Goal: Transaction & Acquisition: Obtain resource

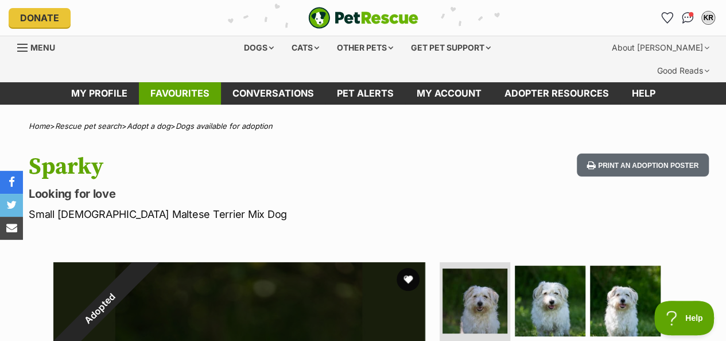
click at [189, 82] on link "Favourites" at bounding box center [180, 93] width 82 height 22
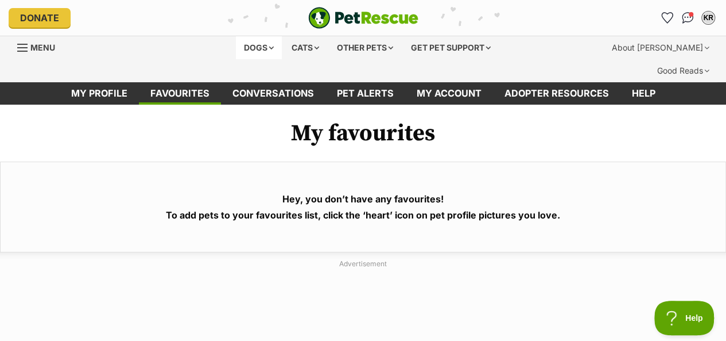
click at [236, 45] on div "Dogs" at bounding box center [259, 47] width 46 height 23
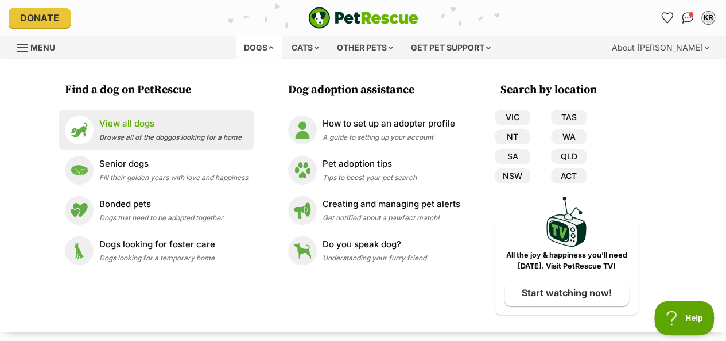
click at [111, 126] on p "View all dogs" at bounding box center [170, 123] width 142 height 13
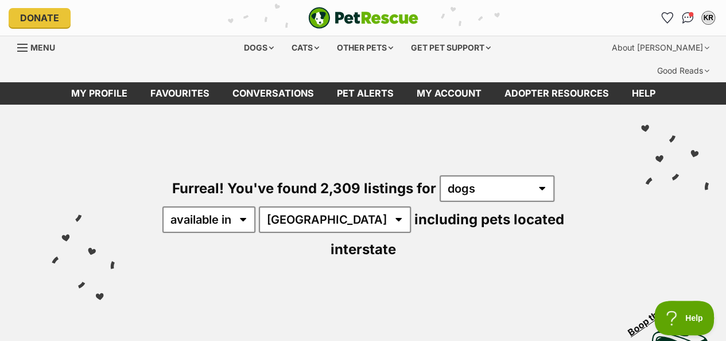
scroll to position [57, 0]
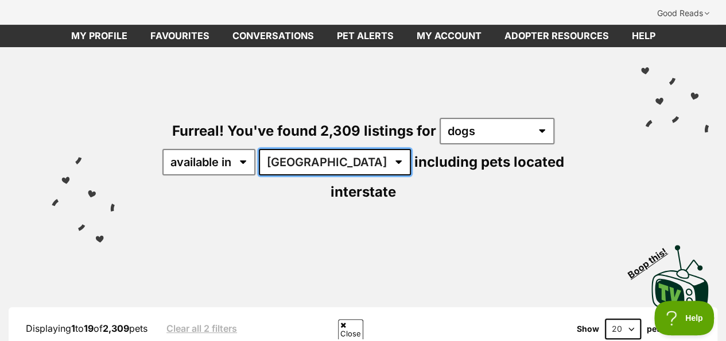
click at [329, 149] on select "Australia ACT NSW NT QLD SA TAS VIC WA" at bounding box center [335, 162] width 152 height 26
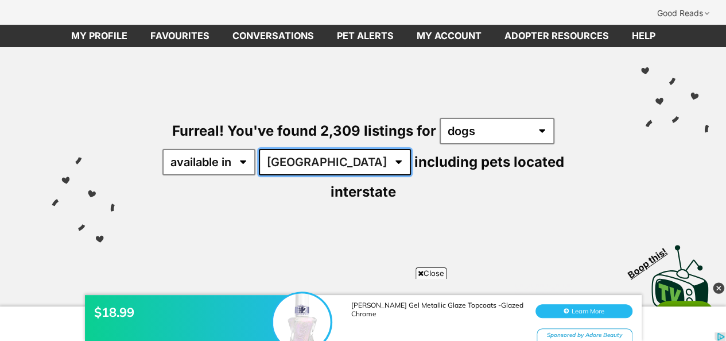
scroll to position [0, 0]
select select "NSW"
click at [261, 149] on select "Australia ACT NSW NT QLD SA TAS VIC WA" at bounding box center [335, 162] width 152 height 26
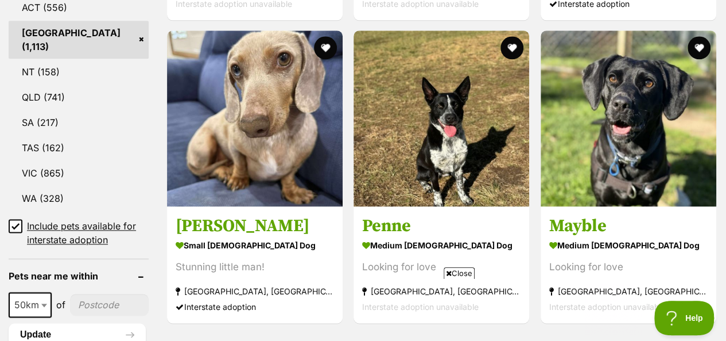
scroll to position [689, 0]
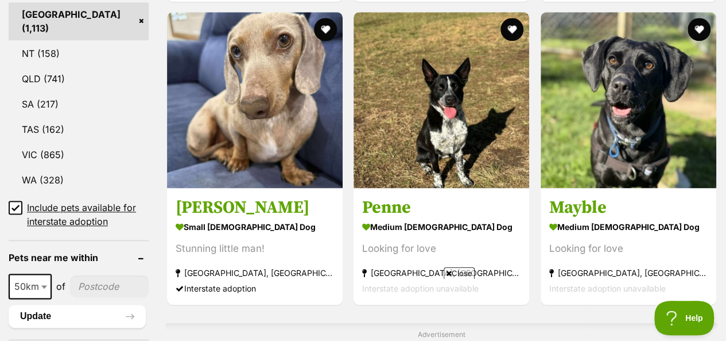
click at [14, 203] on icon at bounding box center [15, 207] width 8 height 8
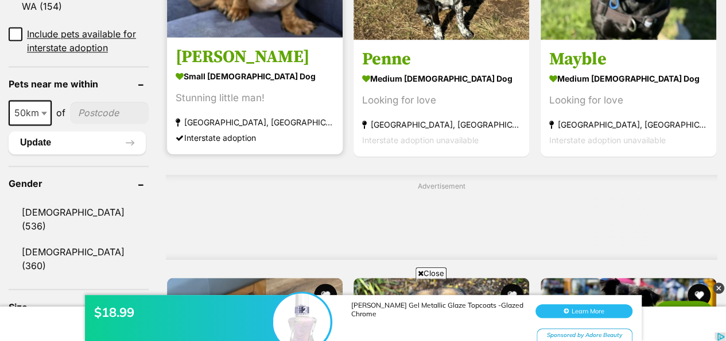
scroll to position [861, 0]
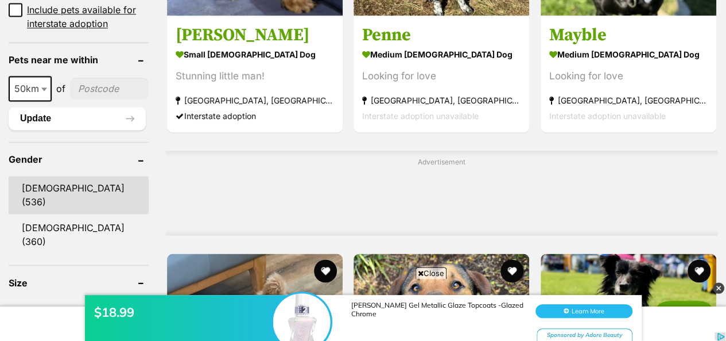
click at [65, 176] on link "[DEMOGRAPHIC_DATA] (536)" at bounding box center [79, 195] width 140 height 38
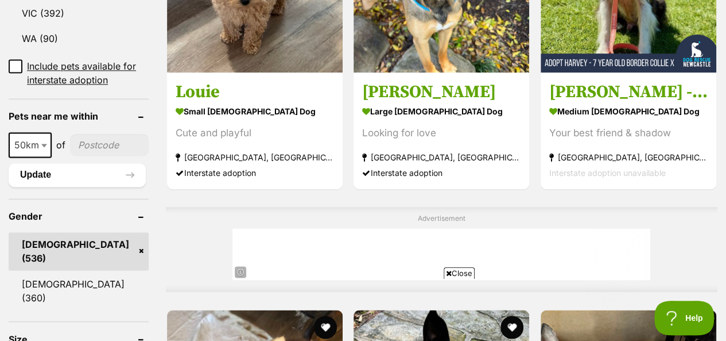
scroll to position [919, 0]
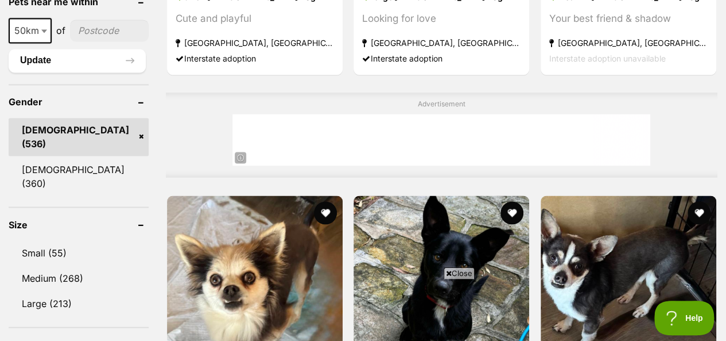
click at [141, 118] on link "Male (536)" at bounding box center [79, 137] width 140 height 38
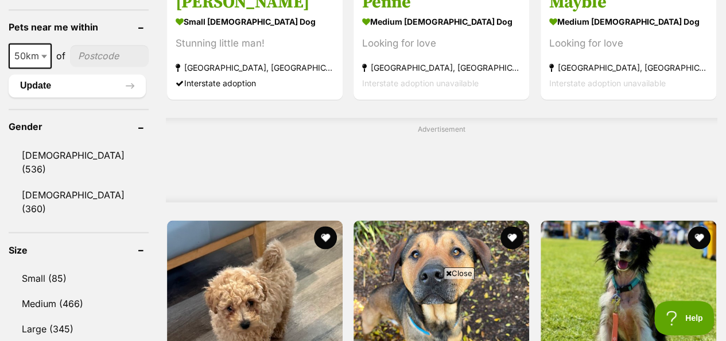
scroll to position [976, 0]
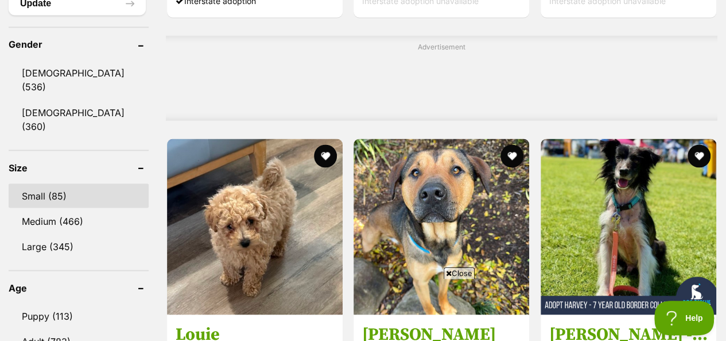
click at [54, 183] on link "Small (85)" at bounding box center [79, 195] width 140 height 24
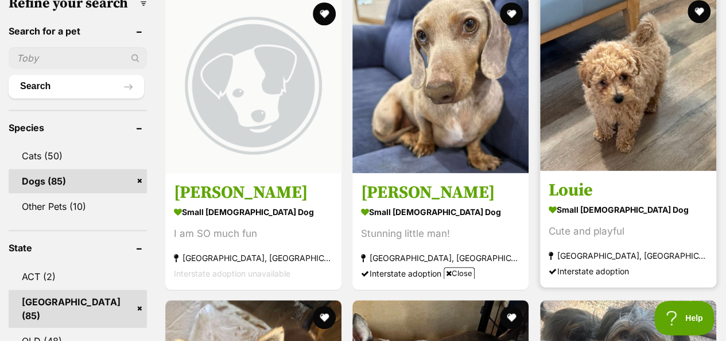
click at [637, 94] on img at bounding box center [628, 82] width 176 height 176
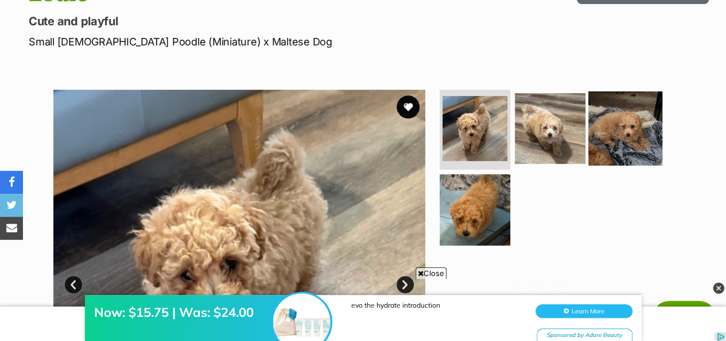
click at [626, 109] on img at bounding box center [626, 128] width 74 height 74
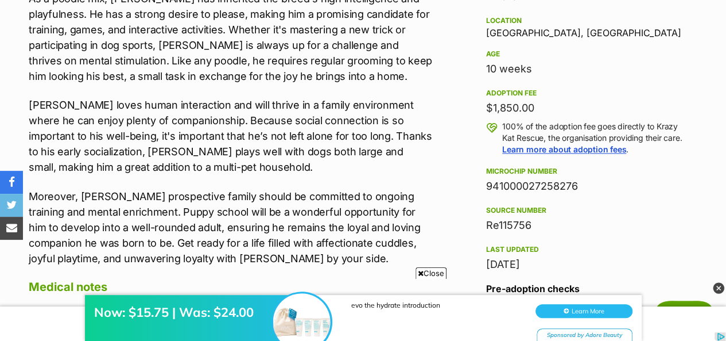
scroll to position [804, 0]
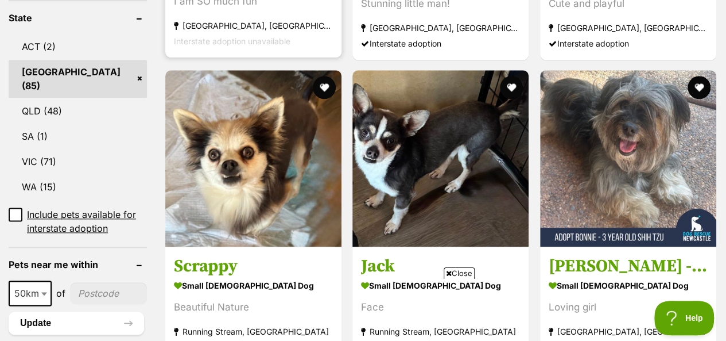
scroll to position [402, 0]
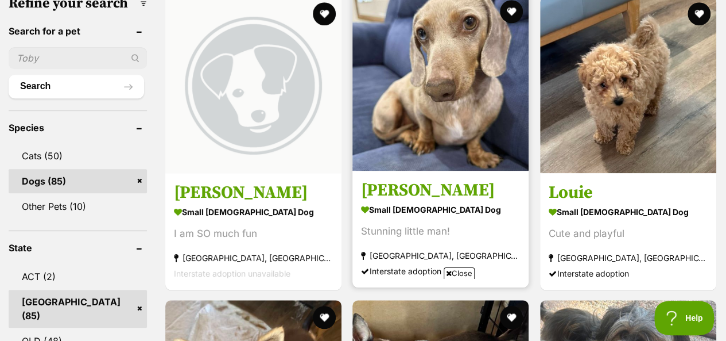
click at [463, 82] on img at bounding box center [441, 82] width 176 height 176
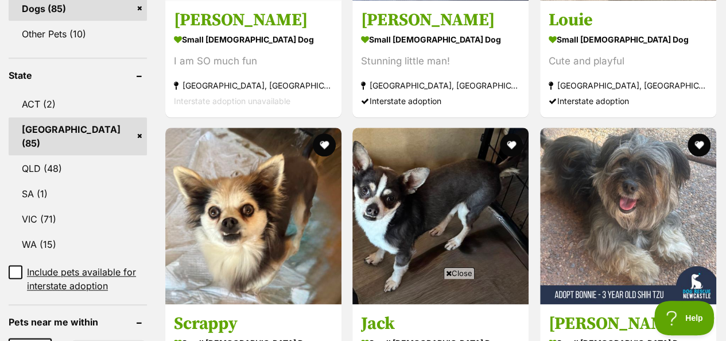
scroll to position [632, 0]
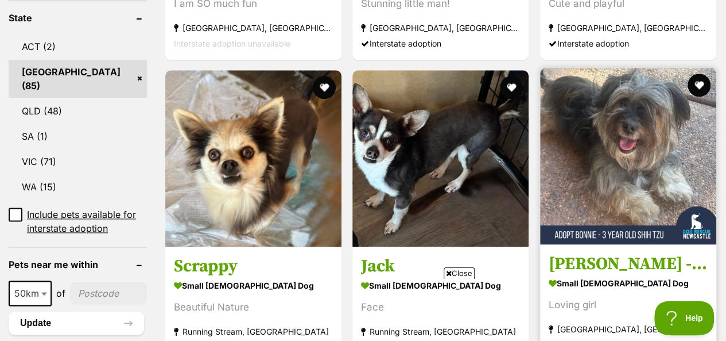
click at [652, 149] on img at bounding box center [628, 156] width 176 height 176
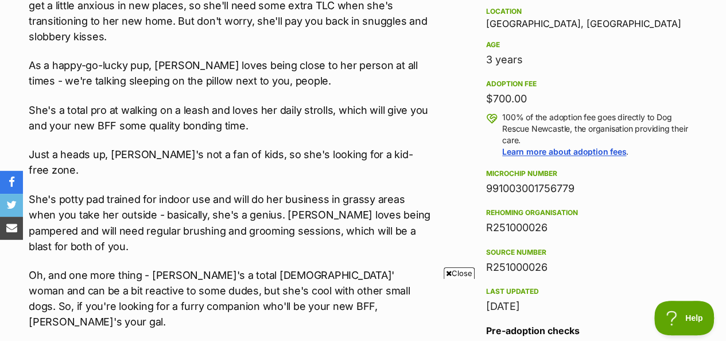
scroll to position [861, 0]
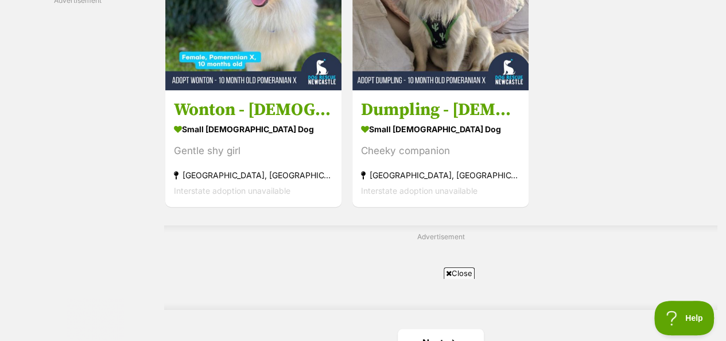
scroll to position [2641, 0]
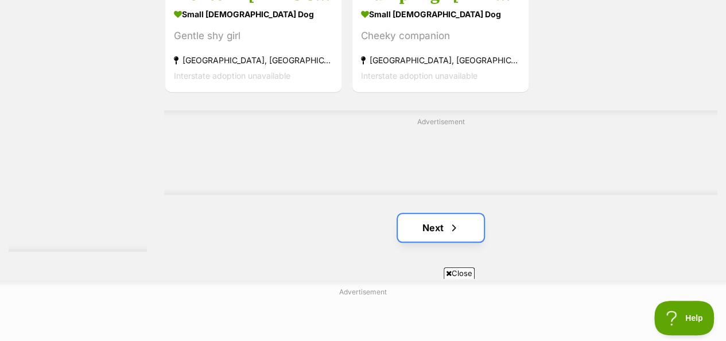
click at [454, 221] on span "Next page" at bounding box center [453, 228] width 11 height 14
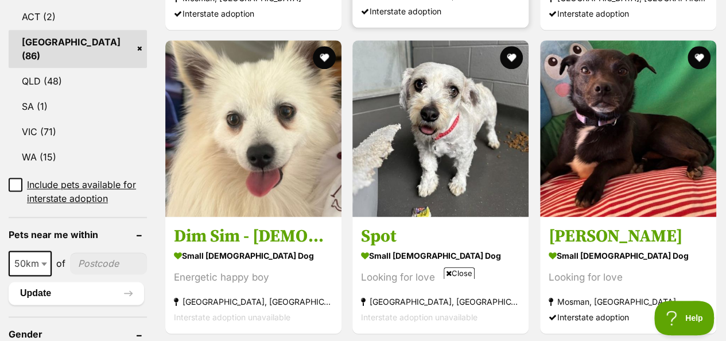
scroll to position [689, 0]
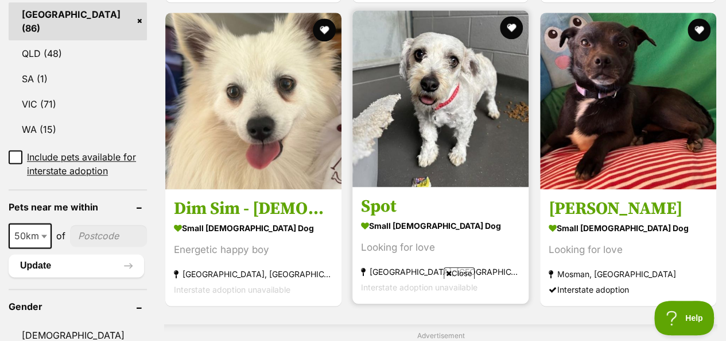
click at [433, 103] on img at bounding box center [441, 98] width 176 height 176
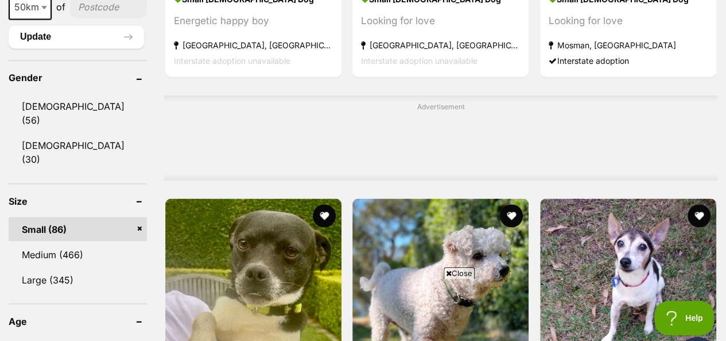
scroll to position [919, 0]
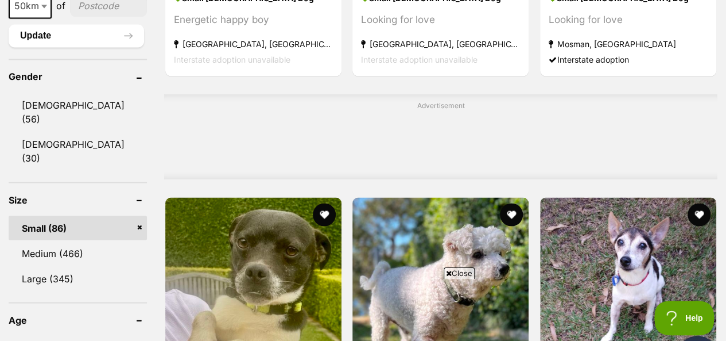
click at [140, 215] on link "Small (86)" at bounding box center [78, 227] width 138 height 24
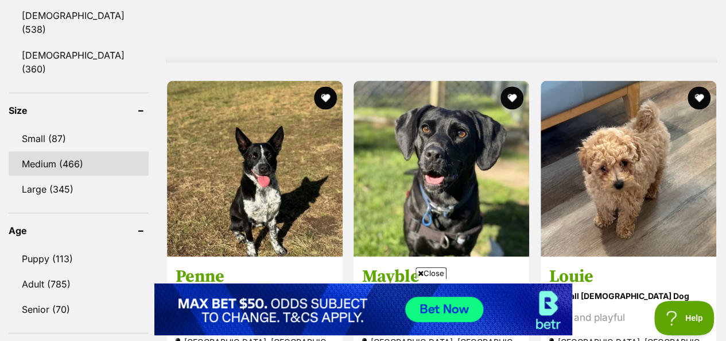
click at [71, 151] on link "Medium (466)" at bounding box center [79, 163] width 140 height 24
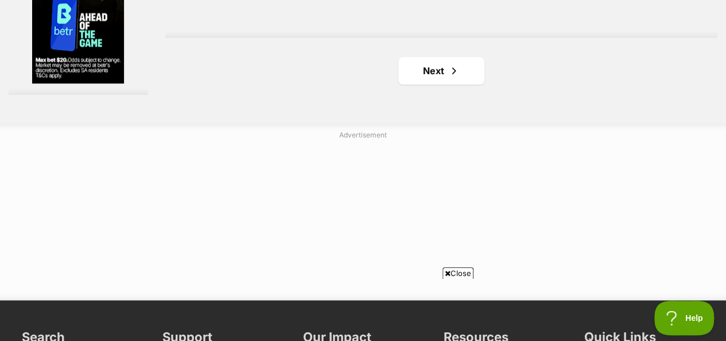
scroll to position [2756, 0]
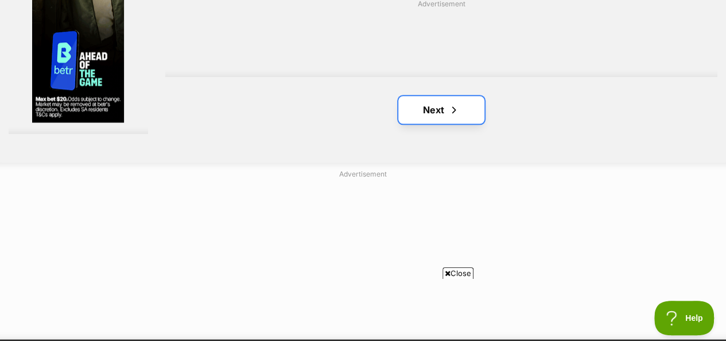
click at [430, 96] on link "Next" at bounding box center [442, 110] width 86 height 28
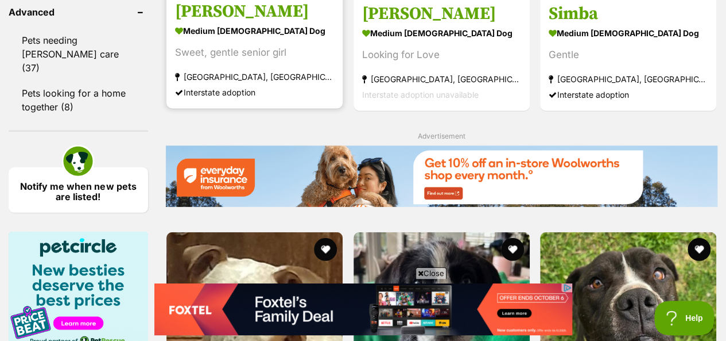
scroll to position [1665, 0]
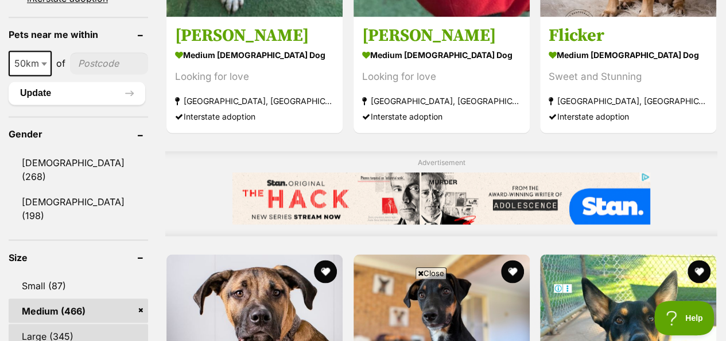
click at [88, 323] on link "Large (345)" at bounding box center [79, 335] width 140 height 24
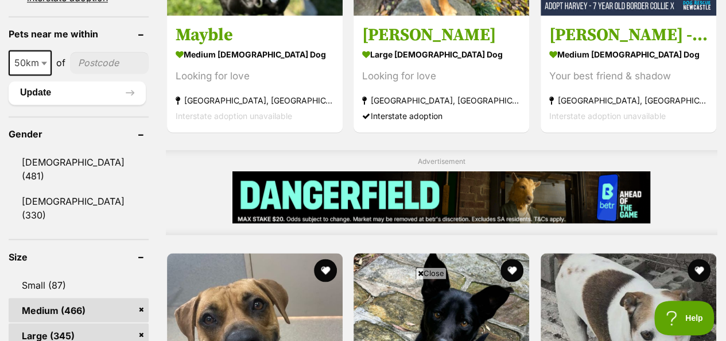
click at [138, 297] on link "Medium (466)" at bounding box center [79, 309] width 140 height 24
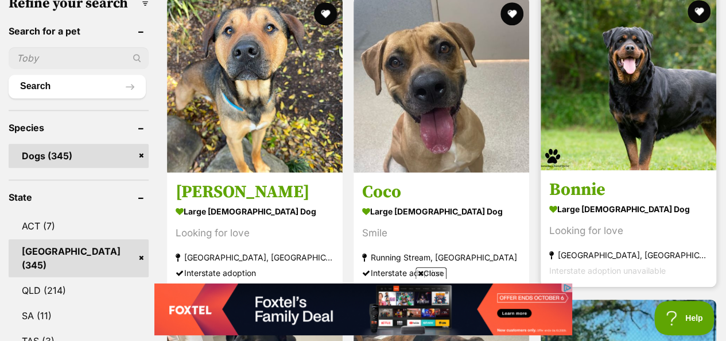
click at [614, 92] on img at bounding box center [629, 82] width 176 height 176
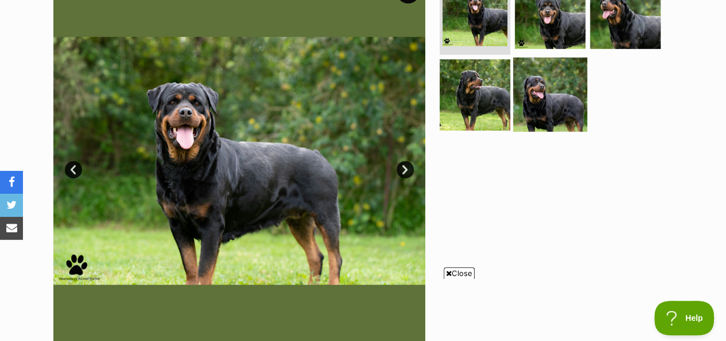
click at [556, 61] on img at bounding box center [550, 94] width 74 height 74
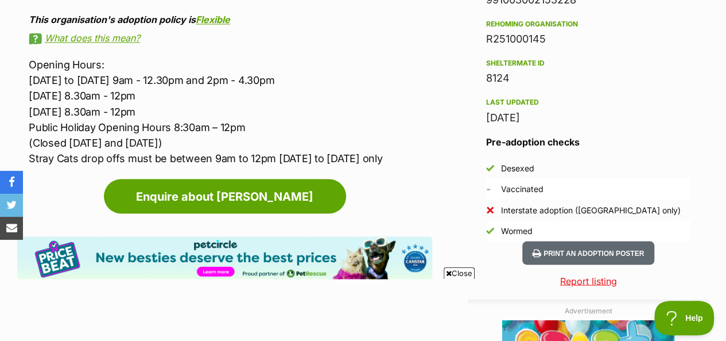
scroll to position [861, 0]
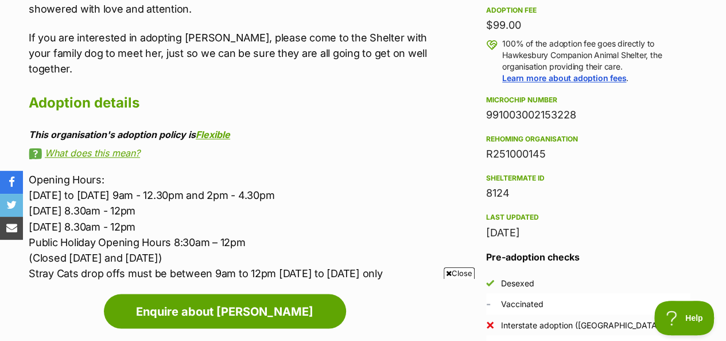
click at [68, 148] on link "What does this mean?" at bounding box center [231, 153] width 404 height 10
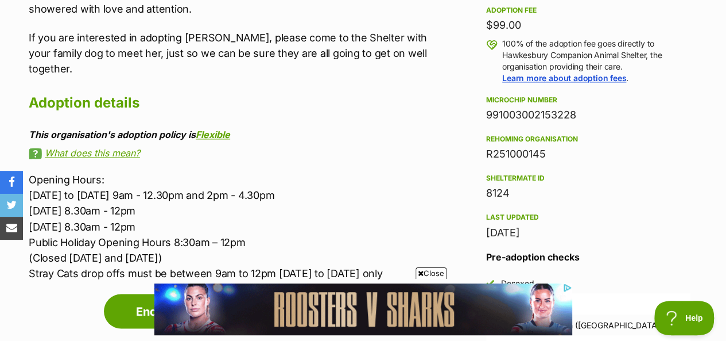
scroll to position [0, 0]
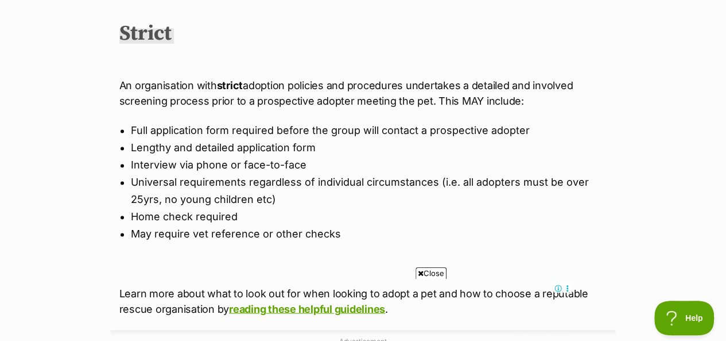
scroll to position [804, 0]
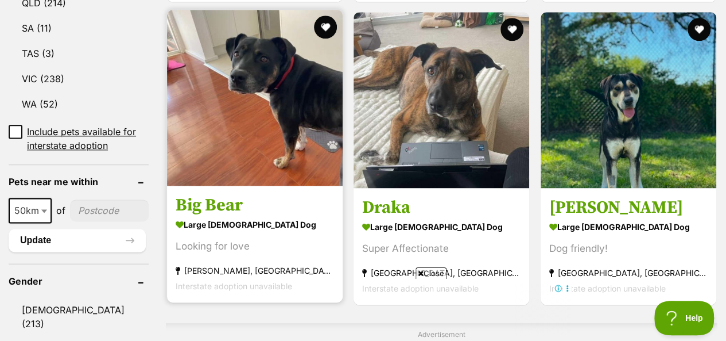
click at [243, 114] on img at bounding box center [255, 98] width 176 height 176
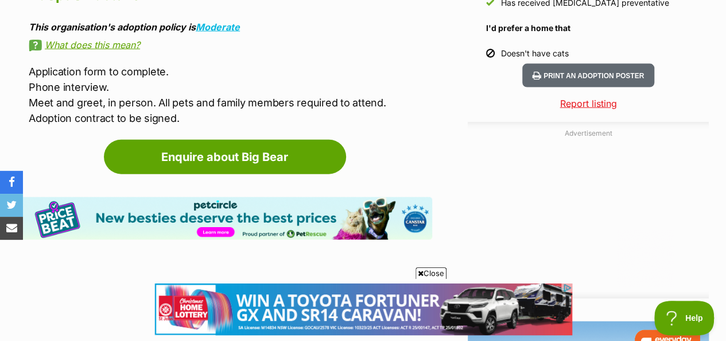
scroll to position [1321, 0]
